Goal: Task Accomplishment & Management: Manage account settings

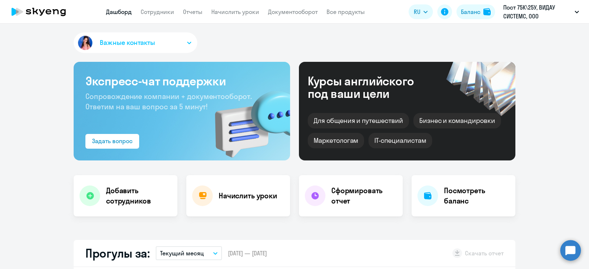
select select "30"
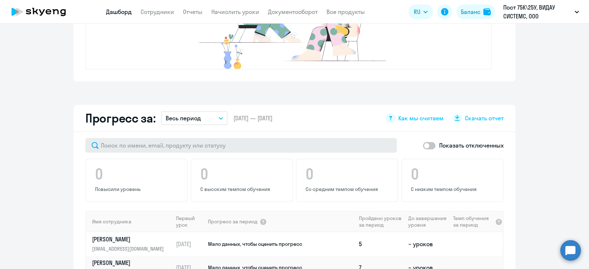
scroll to position [491, 0]
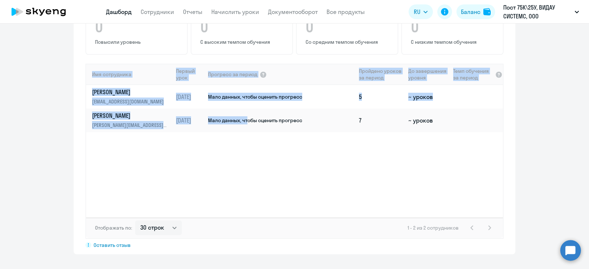
drag, startPoint x: 243, startPoint y: 126, endPoint x: 261, endPoint y: 171, distance: 48.4
click at [262, 171] on div "Имя сотрудника Первый урок Прогресс за период Пройдено уроков за период До заве…" at bounding box center [294, 141] width 417 height 154
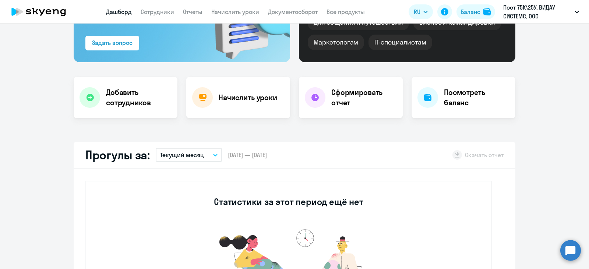
scroll to position [0, 0]
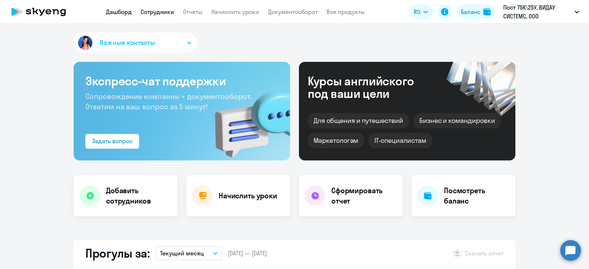
click at [152, 11] on link "Сотрудники" at bounding box center [158, 11] width 34 height 7
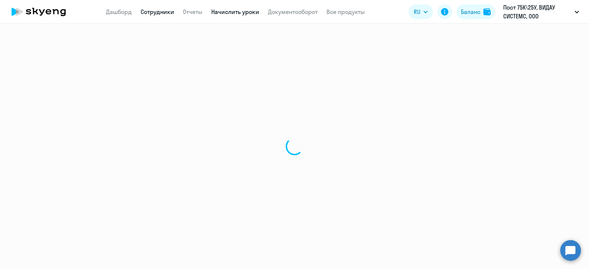
select select "30"
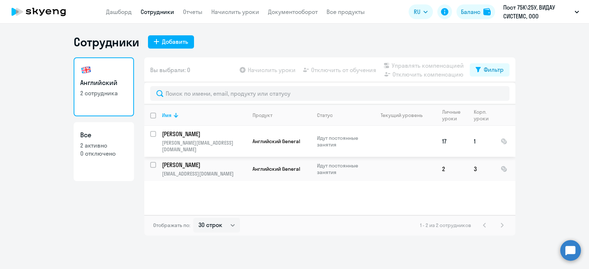
click at [398, 141] on td at bounding box center [402, 141] width 69 height 31
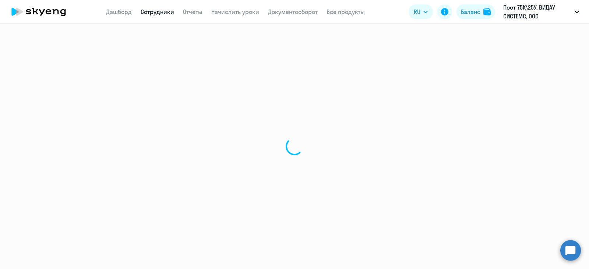
select select "english"
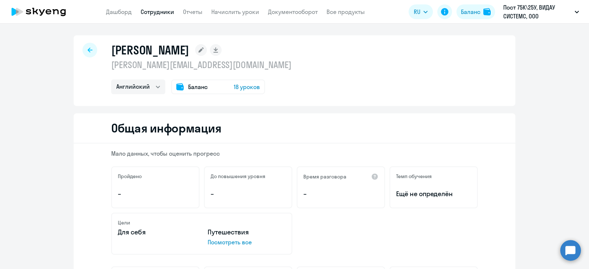
click at [239, 88] on span "18 уроков" at bounding box center [247, 87] width 26 height 9
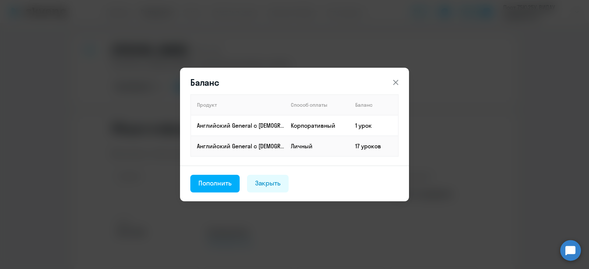
click at [400, 82] on icon at bounding box center [396, 82] width 9 height 9
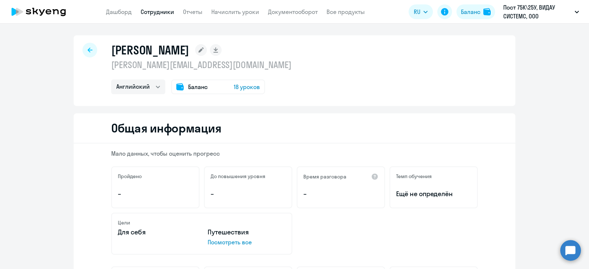
click at [89, 47] on div at bounding box center [90, 50] width 15 height 15
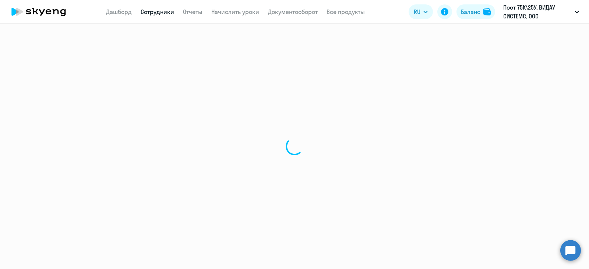
select select "30"
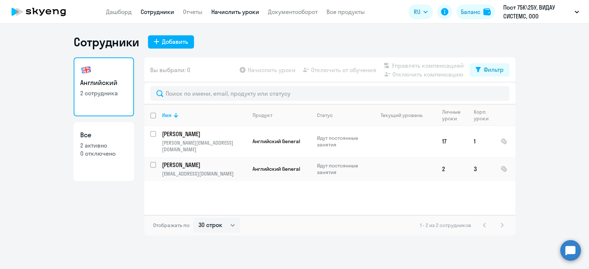
click at [239, 10] on link "Начислить уроки" at bounding box center [235, 11] width 48 height 7
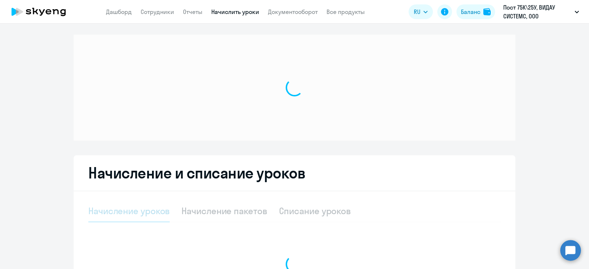
select select "10"
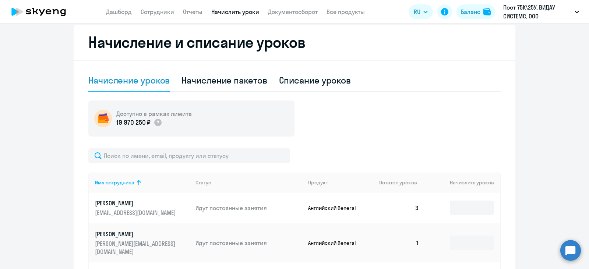
scroll to position [246, 0]
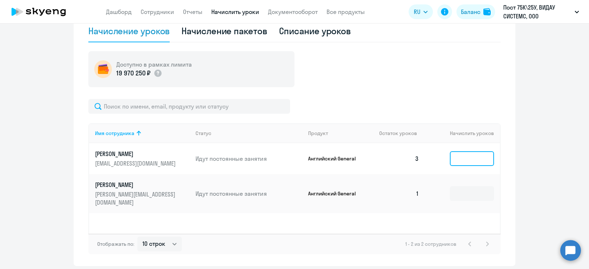
click at [456, 164] on input at bounding box center [472, 158] width 44 height 15
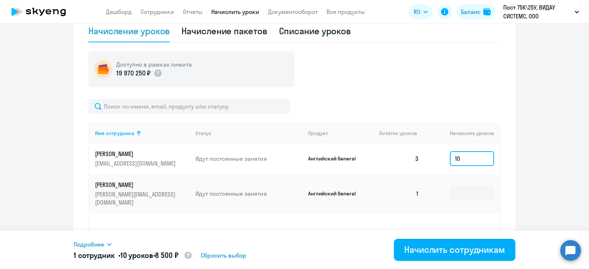
scroll to position [196, 0]
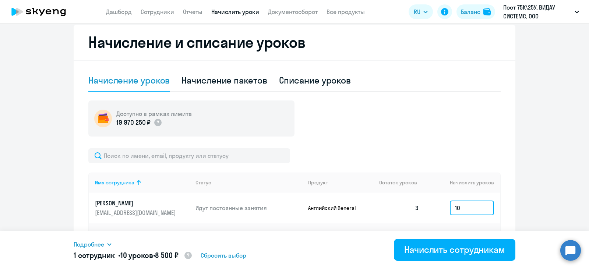
type input "10"
click at [95, 242] on span "Подробнее" at bounding box center [89, 244] width 31 height 9
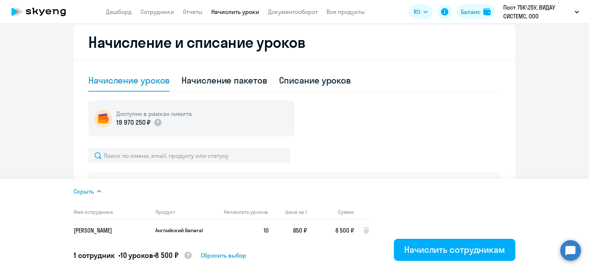
click at [559, 115] on ng-component "Рекомендуем создать шаблон автоначислений Уроки больше не придётся начислять вр…" at bounding box center [294, 76] width 589 height 477
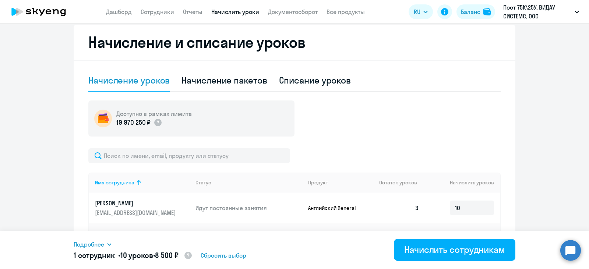
scroll to position [272, 0]
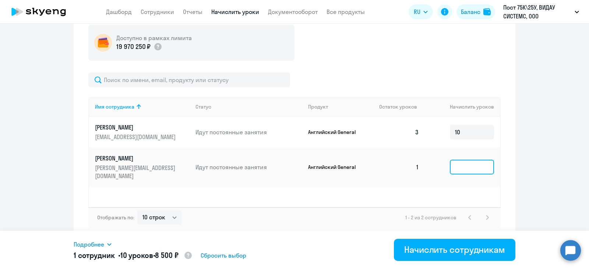
click at [474, 164] on input at bounding box center [472, 167] width 44 height 15
type input "10"
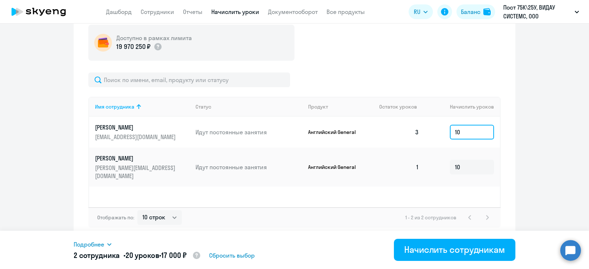
click at [471, 133] on input "10" at bounding box center [472, 132] width 44 height 15
click at [515, 140] on ng-component "Рекомендуем создать шаблон автоначислений Уроки больше не придётся начислять вр…" at bounding box center [294, 0] width 589 height 477
drag, startPoint x: 462, startPoint y: 133, endPoint x: 438, endPoint y: 123, distance: 26.3
click at [438, 123] on td "10" at bounding box center [462, 132] width 75 height 31
type input "8"
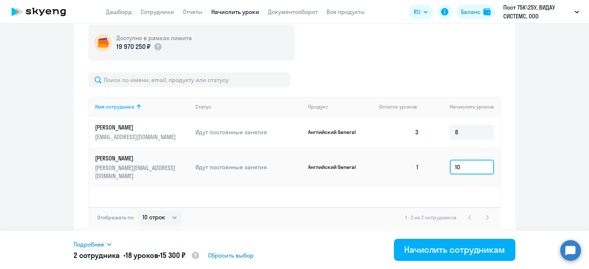
click at [478, 162] on input "10" at bounding box center [472, 167] width 44 height 15
drag, startPoint x: 471, startPoint y: 163, endPoint x: 442, endPoint y: 158, distance: 29.1
click at [442, 158] on td "10" at bounding box center [462, 167] width 75 height 39
type input "8"
click at [466, 189] on div "Имя сотрудника Статус Продукт Остаток уроков [PERSON_NAME] уроков [PERSON_NAME]…" at bounding box center [294, 152] width 413 height 110
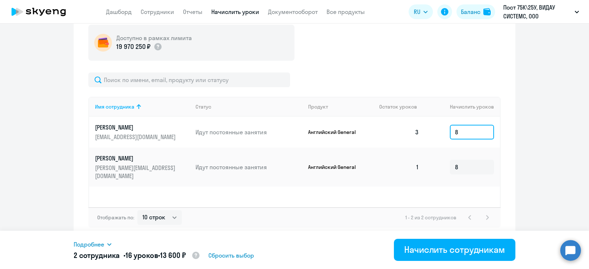
drag, startPoint x: 458, startPoint y: 133, endPoint x: 447, endPoint y: 130, distance: 11.0
click at [450, 130] on input "8" at bounding box center [472, 132] width 44 height 15
type input "12"
click at [464, 162] on input "8" at bounding box center [472, 167] width 44 height 15
drag, startPoint x: 464, startPoint y: 164, endPoint x: 412, endPoint y: 151, distance: 54.1
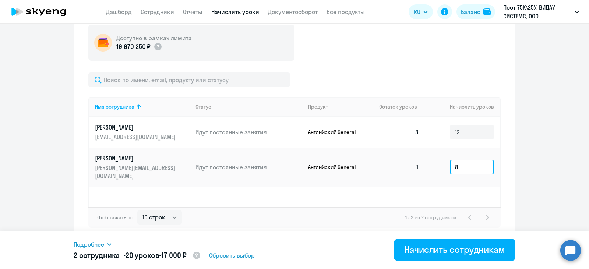
click at [412, 152] on tr "[PERSON_NAME] [PERSON_NAME][EMAIL_ADDRESS][DOMAIN_NAME] Идут постоянные занятия…" at bounding box center [294, 167] width 411 height 39
type input "12"
click at [436, 186] on div "Имя сотрудника Статус Продукт Остаток уроков [PERSON_NAME] уроков [PERSON_NAME]…" at bounding box center [294, 152] width 413 height 110
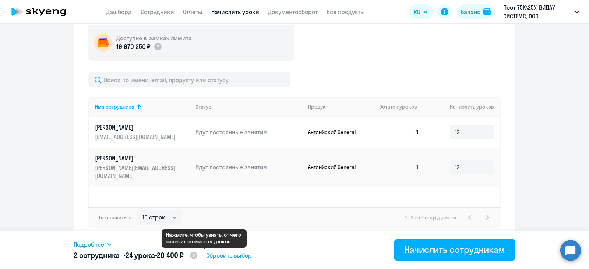
click at [198, 252] on icon at bounding box center [193, 255] width 9 height 9
select select "english_adult_not_native_speaker"
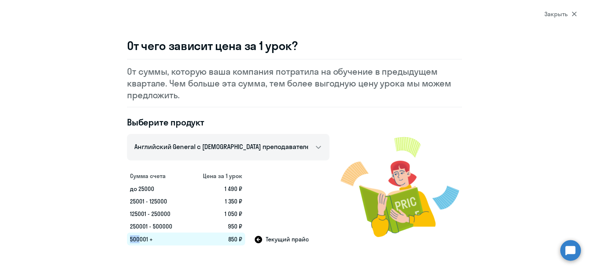
drag, startPoint x: 140, startPoint y: 238, endPoint x: 129, endPoint y: 238, distance: 10.7
click at [129, 238] on td "500001 +" at bounding box center [157, 239] width 61 height 13
select select "30"
click at [562, 14] on div "Закрыть" at bounding box center [561, 14] width 32 height 9
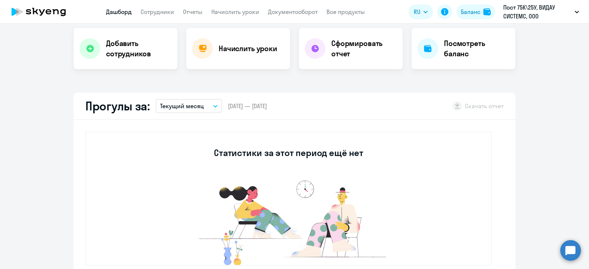
scroll to position [98, 0]
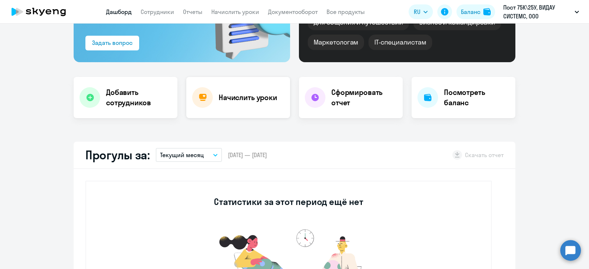
click at [265, 111] on div "Начислить уроки" at bounding box center [238, 97] width 104 height 41
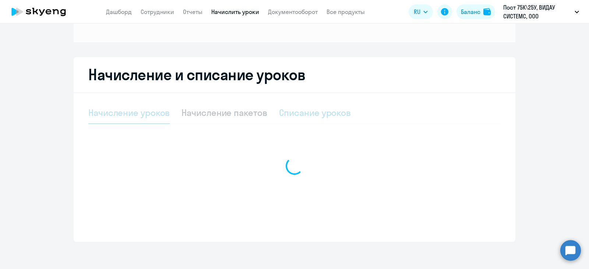
select select "10"
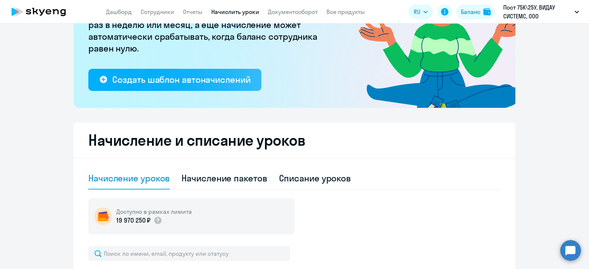
scroll to position [246, 0]
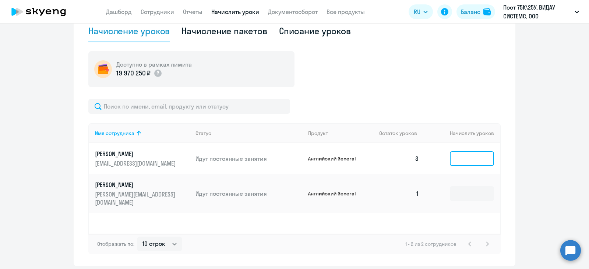
click at [455, 159] on input at bounding box center [472, 158] width 44 height 15
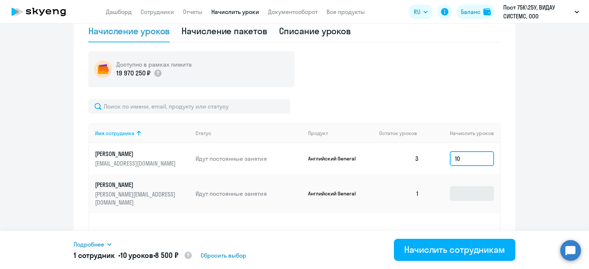
type input "10"
click at [465, 186] on input at bounding box center [472, 193] width 44 height 15
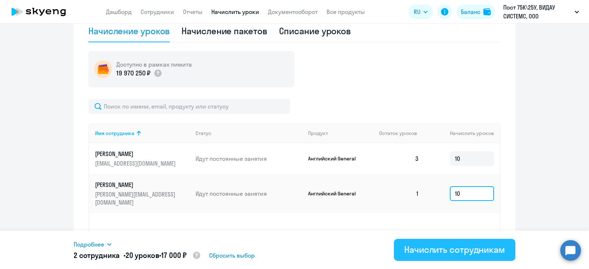
type input "10"
click at [458, 252] on div "Начислить сотрудникам" at bounding box center [454, 250] width 101 height 12
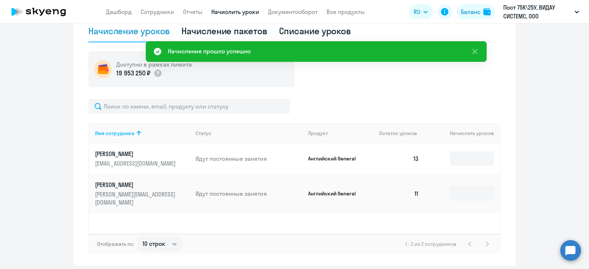
scroll to position [196, 0]
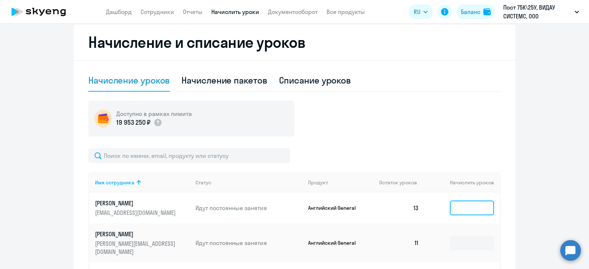
click at [474, 210] on input at bounding box center [472, 208] width 44 height 15
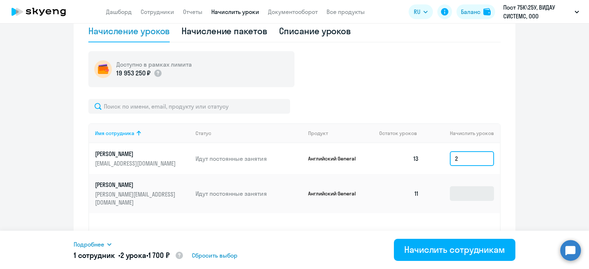
type input "2"
click at [468, 189] on input at bounding box center [472, 193] width 44 height 15
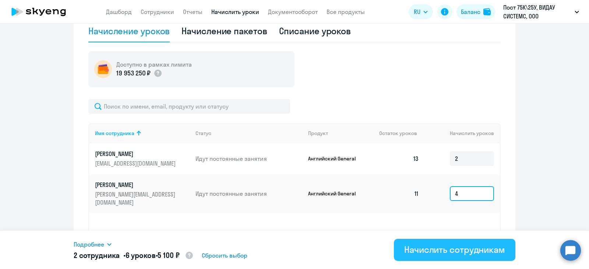
type input "4"
click at [478, 250] on div "Начислить сотрудникам" at bounding box center [454, 250] width 101 height 12
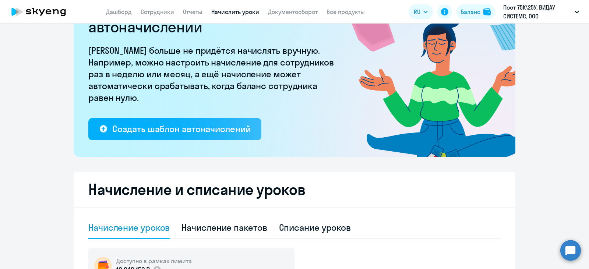
scroll to position [0, 0]
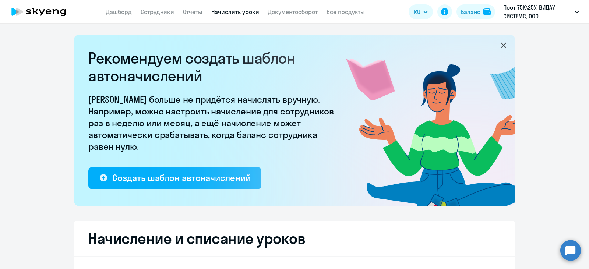
click at [238, 14] on link "Начислить уроки" at bounding box center [235, 11] width 48 height 7
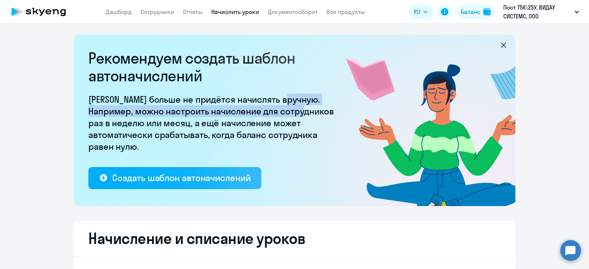
drag, startPoint x: 288, startPoint y: 101, endPoint x: 290, endPoint y: 113, distance: 11.6
click at [290, 113] on p "[PERSON_NAME] больше не придётся начислять вручную. Например, можно настроить н…" at bounding box center [213, 123] width 250 height 59
click at [196, 111] on p "[PERSON_NAME] больше не придётся начислять вручную. Например, можно настроить н…" at bounding box center [213, 123] width 250 height 59
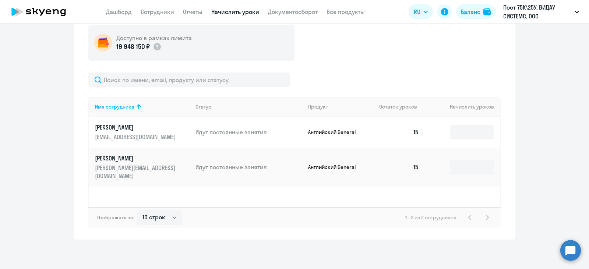
click at [419, 127] on td "15" at bounding box center [399, 132] width 52 height 31
click at [471, 136] on input at bounding box center [472, 132] width 44 height 15
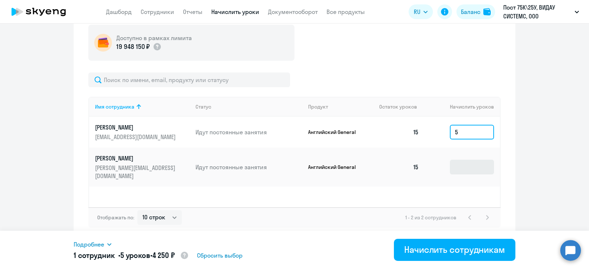
type input "5"
click at [478, 162] on input at bounding box center [472, 167] width 44 height 15
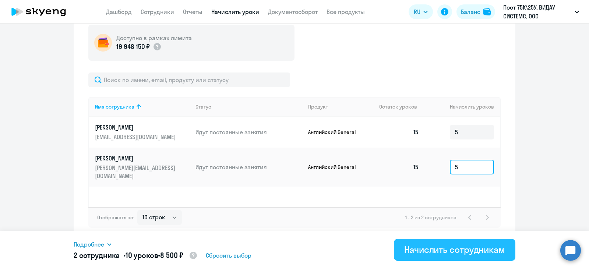
type input "5"
click at [487, 242] on button "Начислить сотрудникам" at bounding box center [455, 250] width 122 height 22
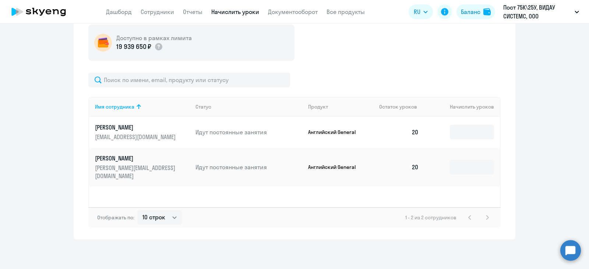
scroll to position [0, 0]
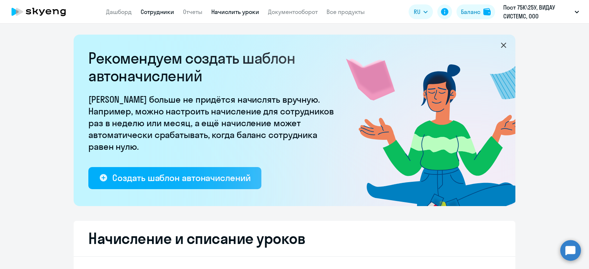
click at [153, 10] on link "Сотрудники" at bounding box center [158, 11] width 34 height 7
select select "30"
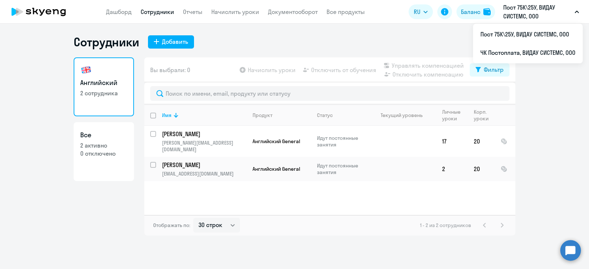
drag, startPoint x: 522, startPoint y: 11, endPoint x: 527, endPoint y: 19, distance: 9.9
click at [522, 11] on p "Пост 75К\25У, ВИДАУ СИСТЕМС, ООО" at bounding box center [537, 12] width 69 height 18
click at [540, 11] on p "Пост 75К\25У, ВИДАУ СИСТЕМС, ООО" at bounding box center [537, 12] width 69 height 18
click at [539, 14] on p "Пост 75К\25У, ВИДАУ СИСТЕМС, ООО" at bounding box center [537, 12] width 69 height 18
click at [526, 59] on li "ЧК Постоплата, ВИДАУ СИСТЕМС, ООО" at bounding box center [528, 52] width 110 height 18
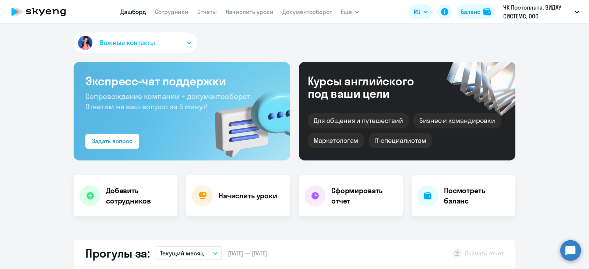
select select "30"
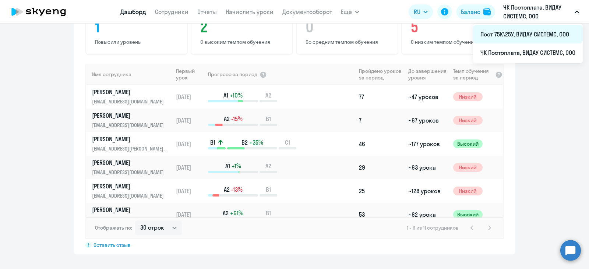
click at [559, 37] on li "Пост 75К\25У, ВИДАУ СИСТЕМС, ООО" at bounding box center [528, 34] width 110 height 18
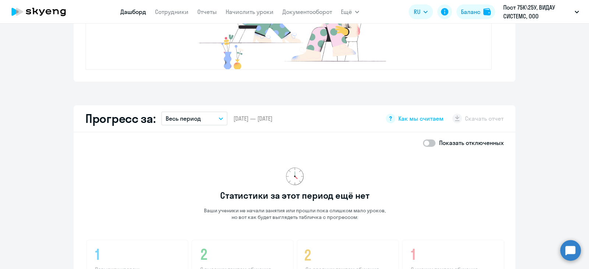
scroll to position [147, 0]
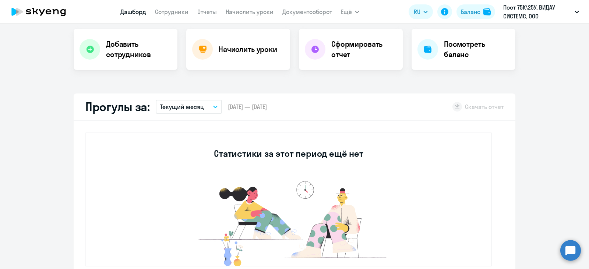
click at [126, 8] on link "Дашборд" at bounding box center [133, 11] width 26 height 7
click at [130, 17] on nav "[PERSON_NAME] Отчеты Начислить уроки Документооборот" at bounding box center [226, 11] width 212 height 15
click at [123, 8] on link "Дашборд" at bounding box center [133, 11] width 26 height 7
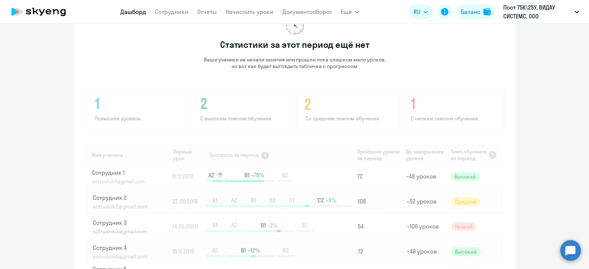
scroll to position [200, 0]
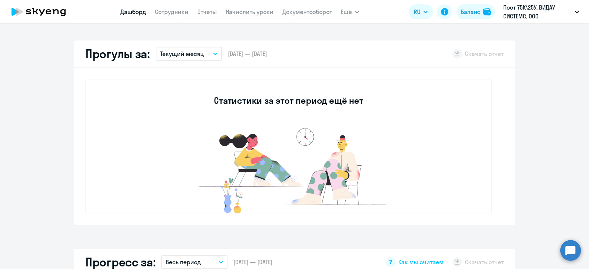
click at [214, 53] on icon "button" at bounding box center [215, 54] width 4 height 3
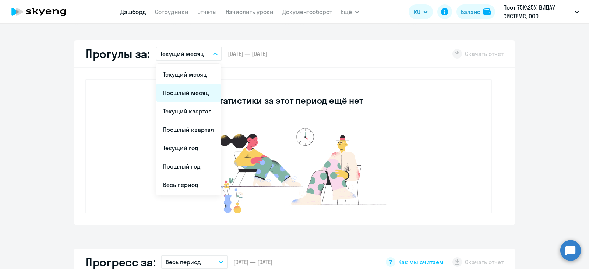
click at [199, 94] on li "Прошлый месяц" at bounding box center [189, 93] width 66 height 18
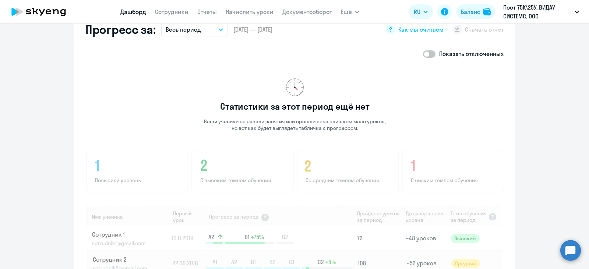
scroll to position [150, 0]
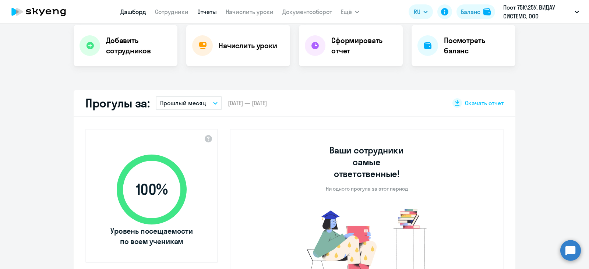
click at [207, 13] on link "Отчеты" at bounding box center [207, 11] width 20 height 7
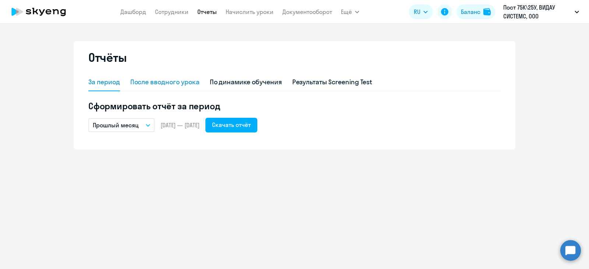
click at [198, 83] on div "После вводного урока" at bounding box center [164, 82] width 69 height 10
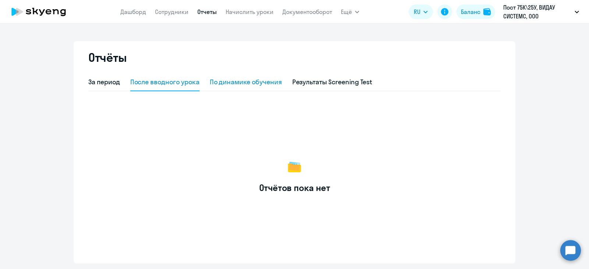
click at [247, 84] on div "По динамике обучения" at bounding box center [246, 82] width 72 height 10
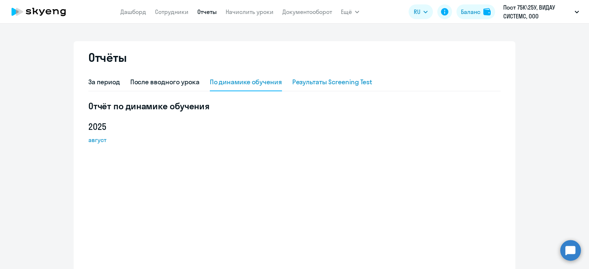
click at [307, 77] on div "Результаты Screening Test" at bounding box center [332, 83] width 80 height 18
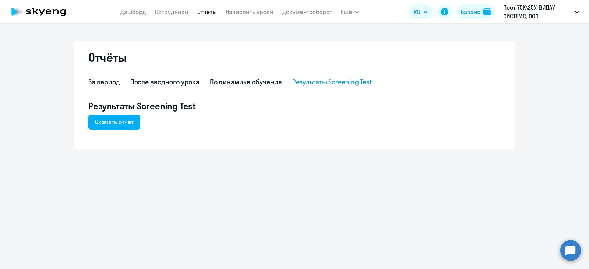
click at [244, 20] on app-header "[PERSON_NAME] Отчеты Начислить уроки Документооборот Ещё Дашборд Сотрудники Отч…" at bounding box center [294, 12] width 589 height 24
click at [249, 13] on link "Начислить уроки" at bounding box center [250, 11] width 48 height 7
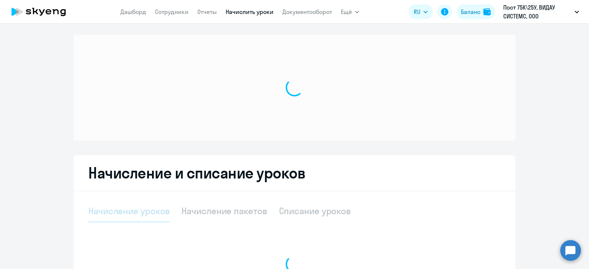
select select "10"
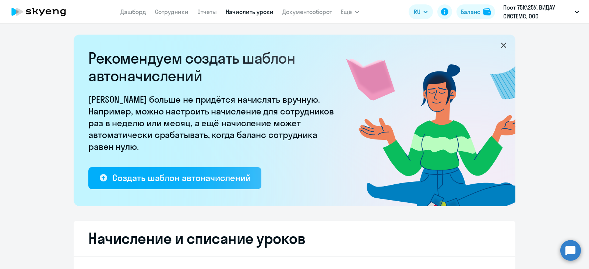
scroll to position [246, 0]
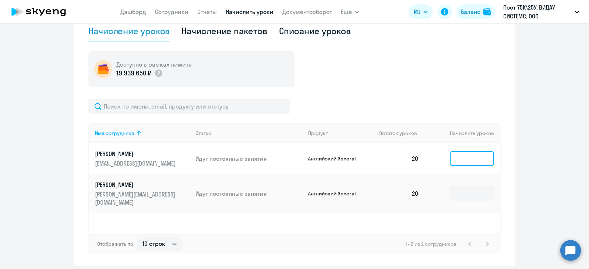
click at [467, 164] on input at bounding box center [472, 158] width 44 height 15
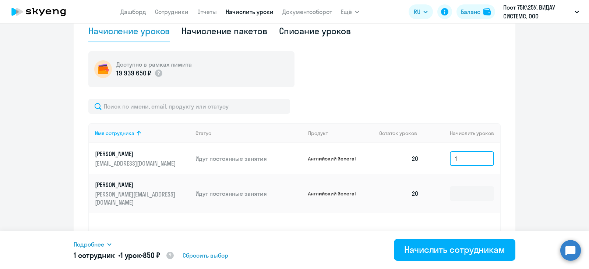
type input "1"
drag, startPoint x: 474, startPoint y: 175, endPoint x: 474, endPoint y: 184, distance: 9.6
click at [474, 179] on td at bounding box center [462, 193] width 75 height 39
click at [475, 189] on input at bounding box center [472, 193] width 44 height 15
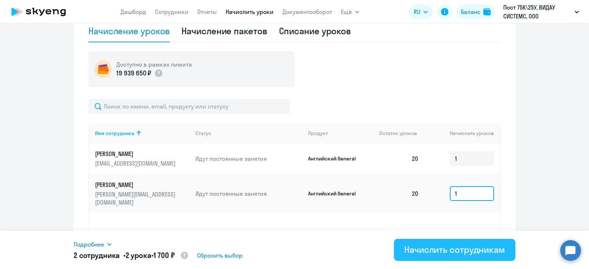
type input "1"
click at [492, 251] on div "Начислить сотрудникам" at bounding box center [454, 250] width 101 height 12
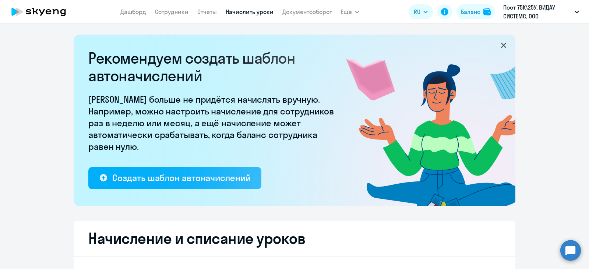
scroll to position [98, 0]
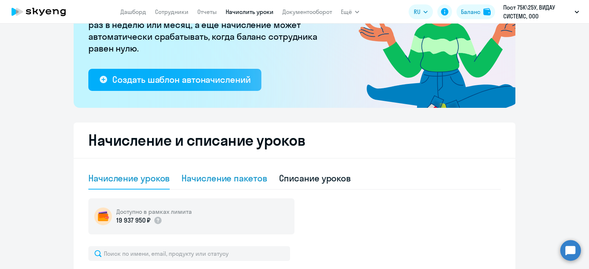
click at [233, 177] on div "Начисление пакетов" at bounding box center [224, 178] width 85 height 12
select select "10"
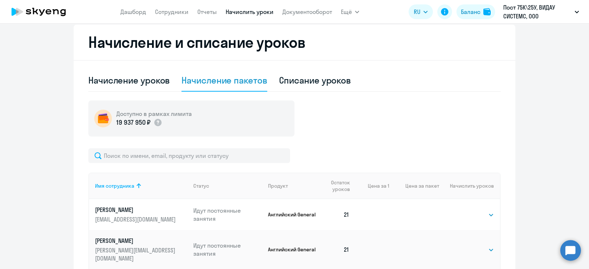
scroll to position [272, 0]
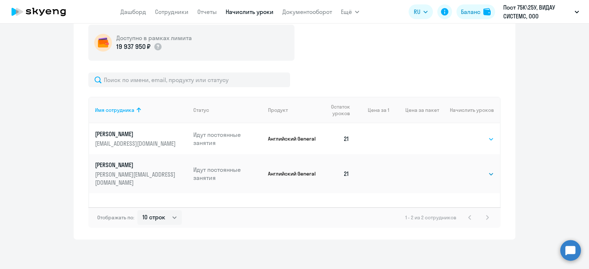
click at [490, 140] on select "Выбрать 4 8 16 32 64" at bounding box center [479, 139] width 30 height 9
select select "16"
click at [464, 135] on select "Выбрать 4 8 16 32 64" at bounding box center [479, 139] width 30 height 9
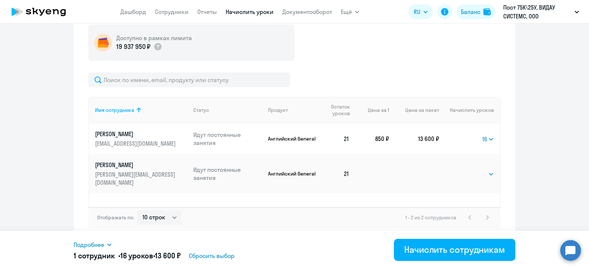
click at [526, 134] on ng-component "Рекомендуем создать шаблон автоначислений Уроки больше не придётся начислять вр…" at bounding box center [294, 0] width 589 height 477
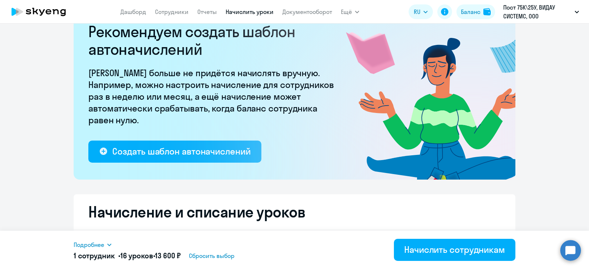
drag, startPoint x: 222, startPoint y: 256, endPoint x: 322, endPoint y: 265, distance: 100.5
click at [222, 256] on span "Сбросить выбор" at bounding box center [212, 256] width 46 height 9
select select
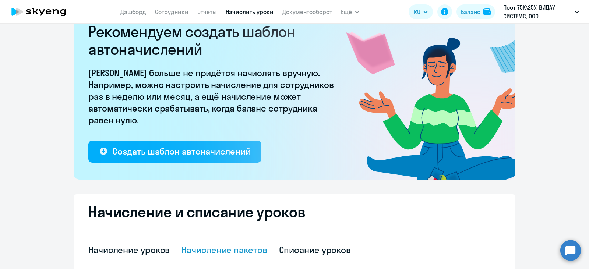
scroll to position [0, 0]
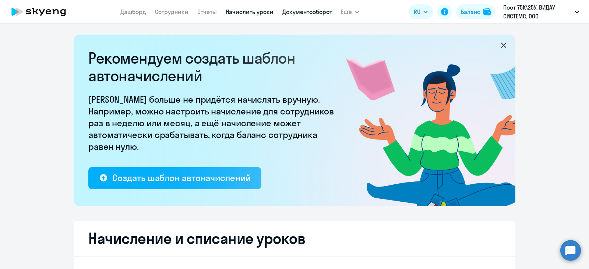
click at [294, 12] on link "Документооборот" at bounding box center [307, 11] width 50 height 7
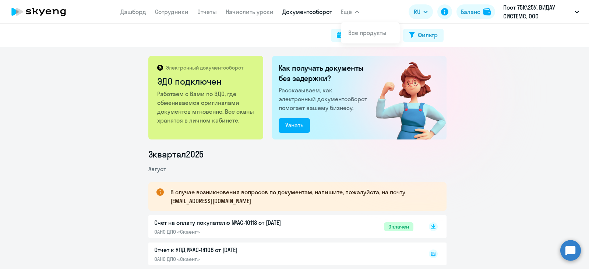
click at [353, 7] on button "Ещё" at bounding box center [350, 11] width 18 height 15
click at [352, 16] on button "Ещё" at bounding box center [350, 11] width 18 height 15
click at [349, 11] on span "Ещё" at bounding box center [346, 11] width 11 height 9
click at [363, 34] on link "Все продукты" at bounding box center [367, 32] width 38 height 7
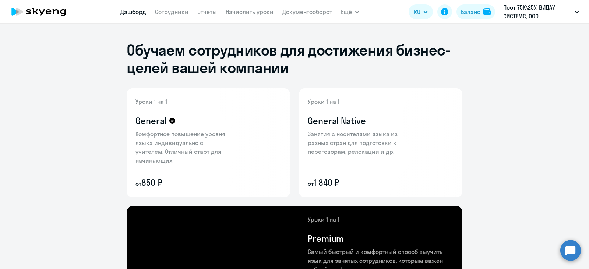
click at [133, 10] on link "Дашборд" at bounding box center [133, 11] width 26 height 7
select select "30"
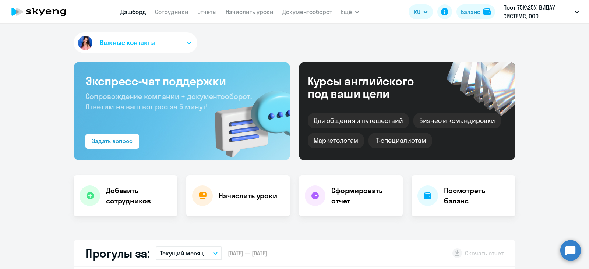
drag, startPoint x: 51, startPoint y: 10, endPoint x: 118, endPoint y: 69, distance: 88.8
click at [51, 11] on icon at bounding box center [49, 11] width 6 height 5
click at [132, 14] on link "Дашборд" at bounding box center [133, 11] width 26 height 7
click at [169, 13] on link "Сотрудники" at bounding box center [172, 11] width 34 height 7
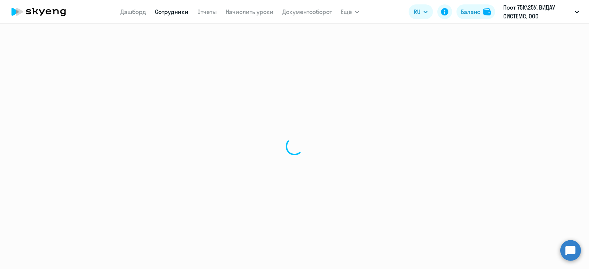
select select "30"
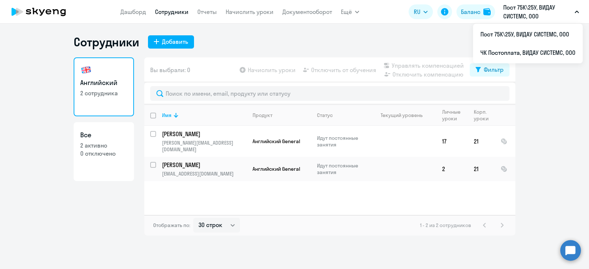
click at [99, 147] on p "2 активно" at bounding box center [103, 145] width 47 height 8
select select "30"
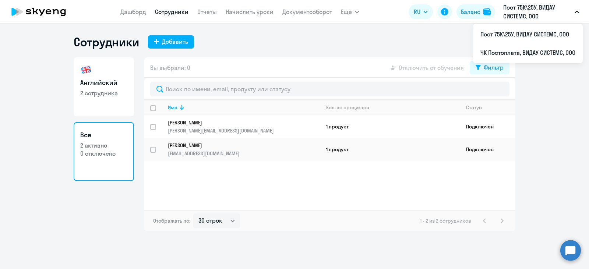
click at [578, 11] on icon "button" at bounding box center [577, 12] width 4 height 3
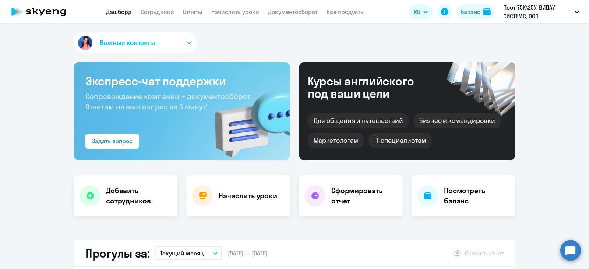
select select "30"
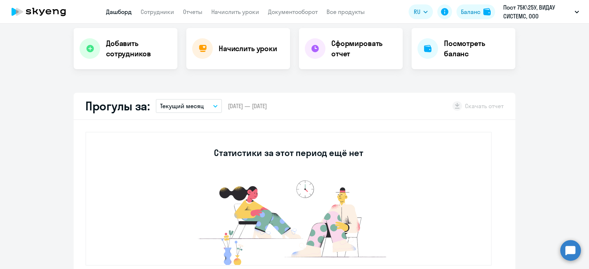
scroll to position [49, 0]
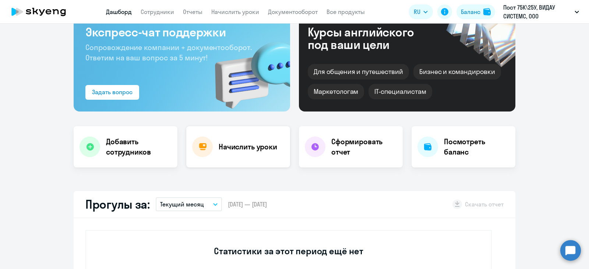
click at [232, 152] on div "Начислить уроки" at bounding box center [238, 146] width 104 height 41
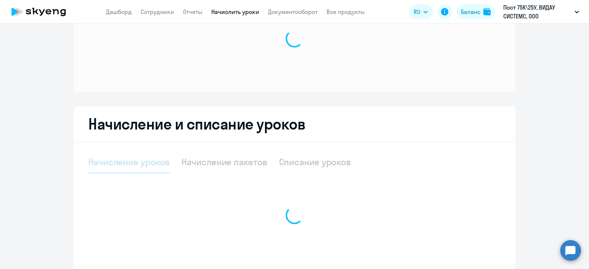
select select "10"
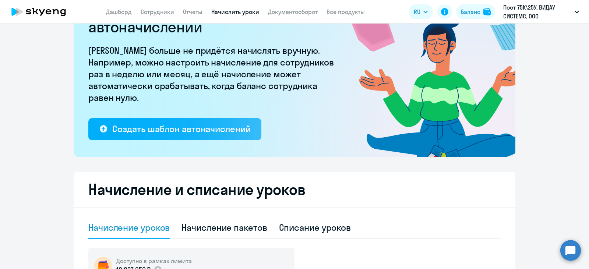
scroll to position [147, 0]
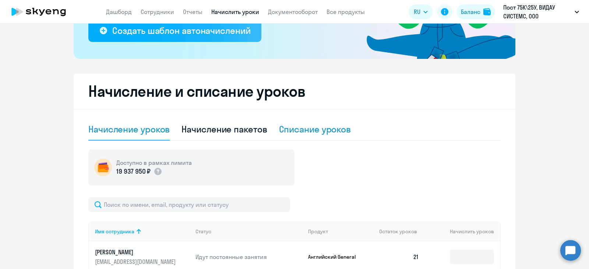
click at [334, 136] on div "Списание уроков" at bounding box center [315, 130] width 72 height 22
select select "10"
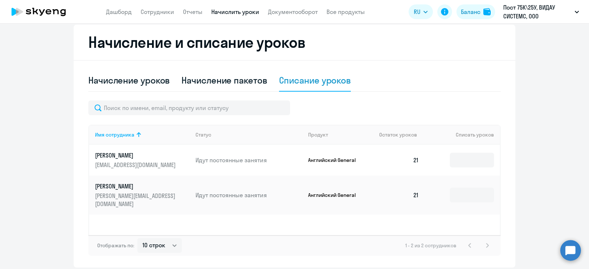
scroll to position [224, 0]
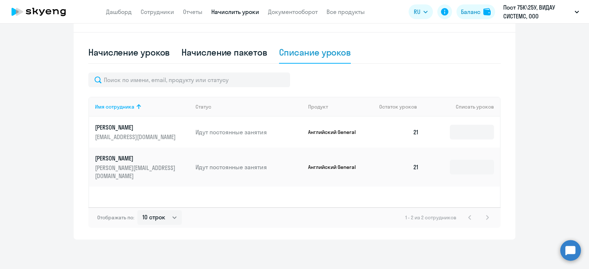
click at [509, 169] on div "Начисление и списание уроков Начисление уроков Начисление пакетов Списание урок…" at bounding box center [295, 118] width 442 height 243
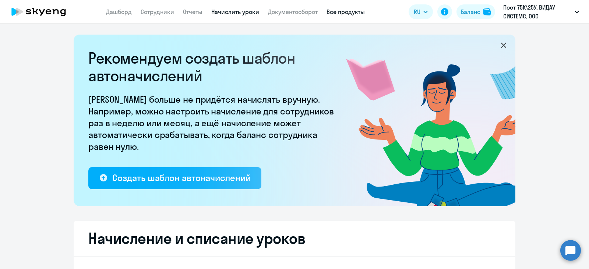
click at [352, 14] on link "Все продукты" at bounding box center [346, 11] width 38 height 7
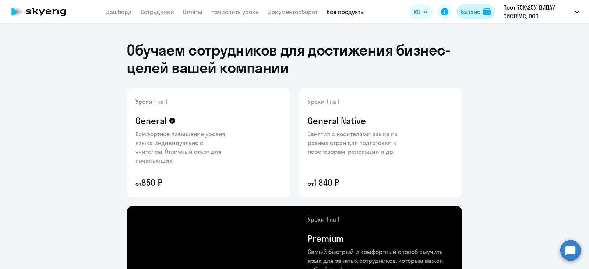
click at [475, 14] on div "Баланс" at bounding box center [471, 11] width 20 height 9
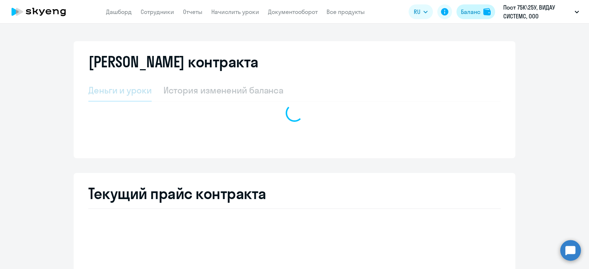
select select "english_adult_not_native_speaker"
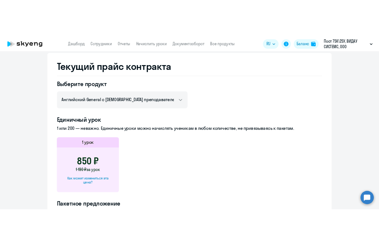
scroll to position [246, 0]
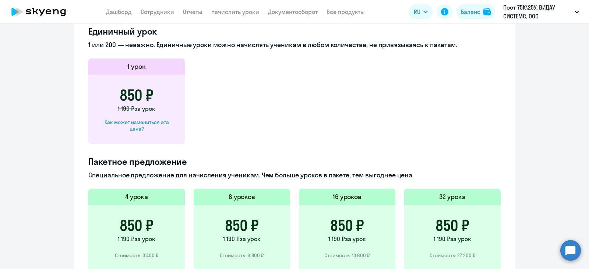
click at [126, 129] on div "Как может измениться эта цена?" at bounding box center [136, 125] width 73 height 13
select select "english_adult_not_native_speaker"
